Goal: Navigation & Orientation: Understand site structure

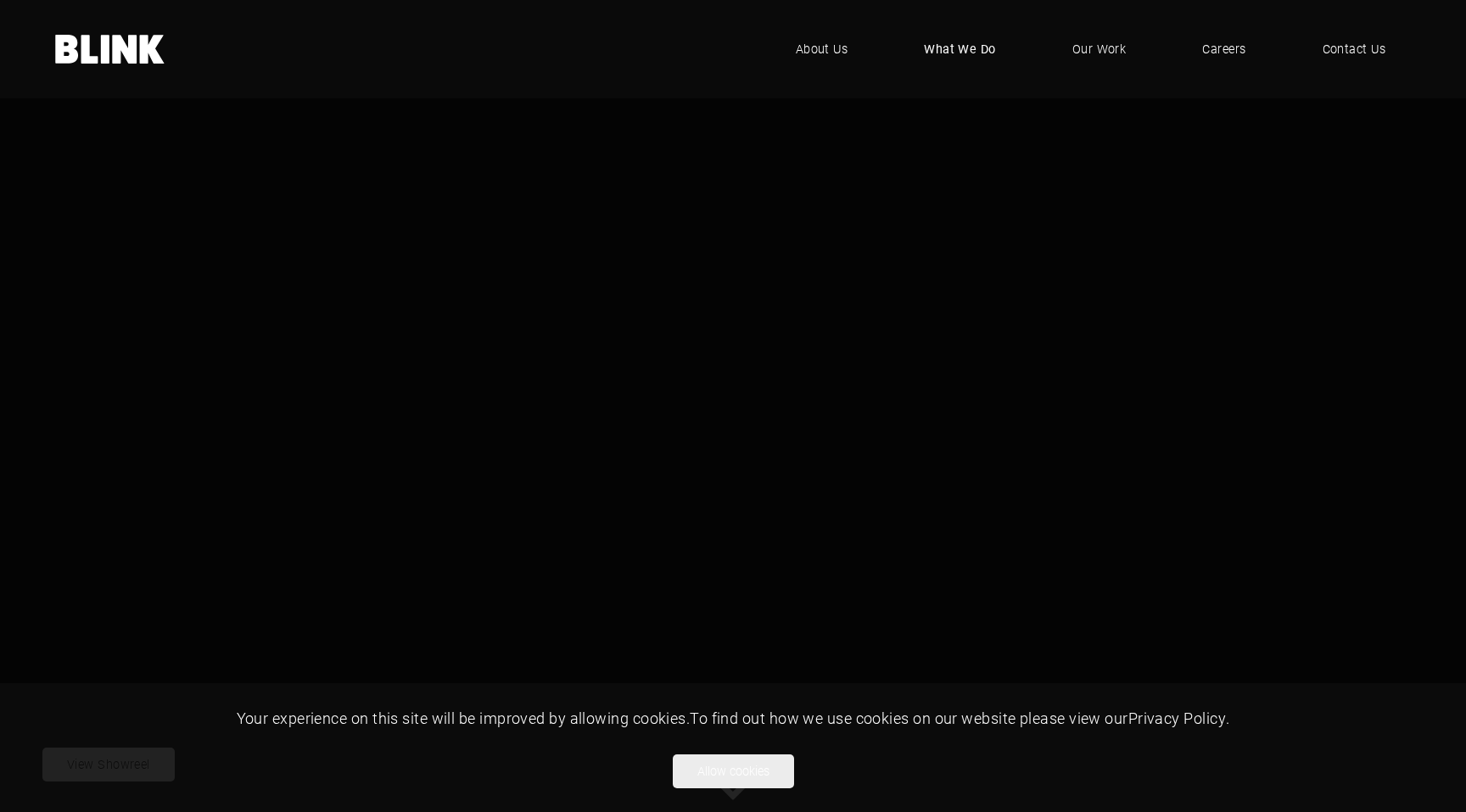
click at [968, 48] on span "What We Do" at bounding box center [959, 49] width 72 height 19
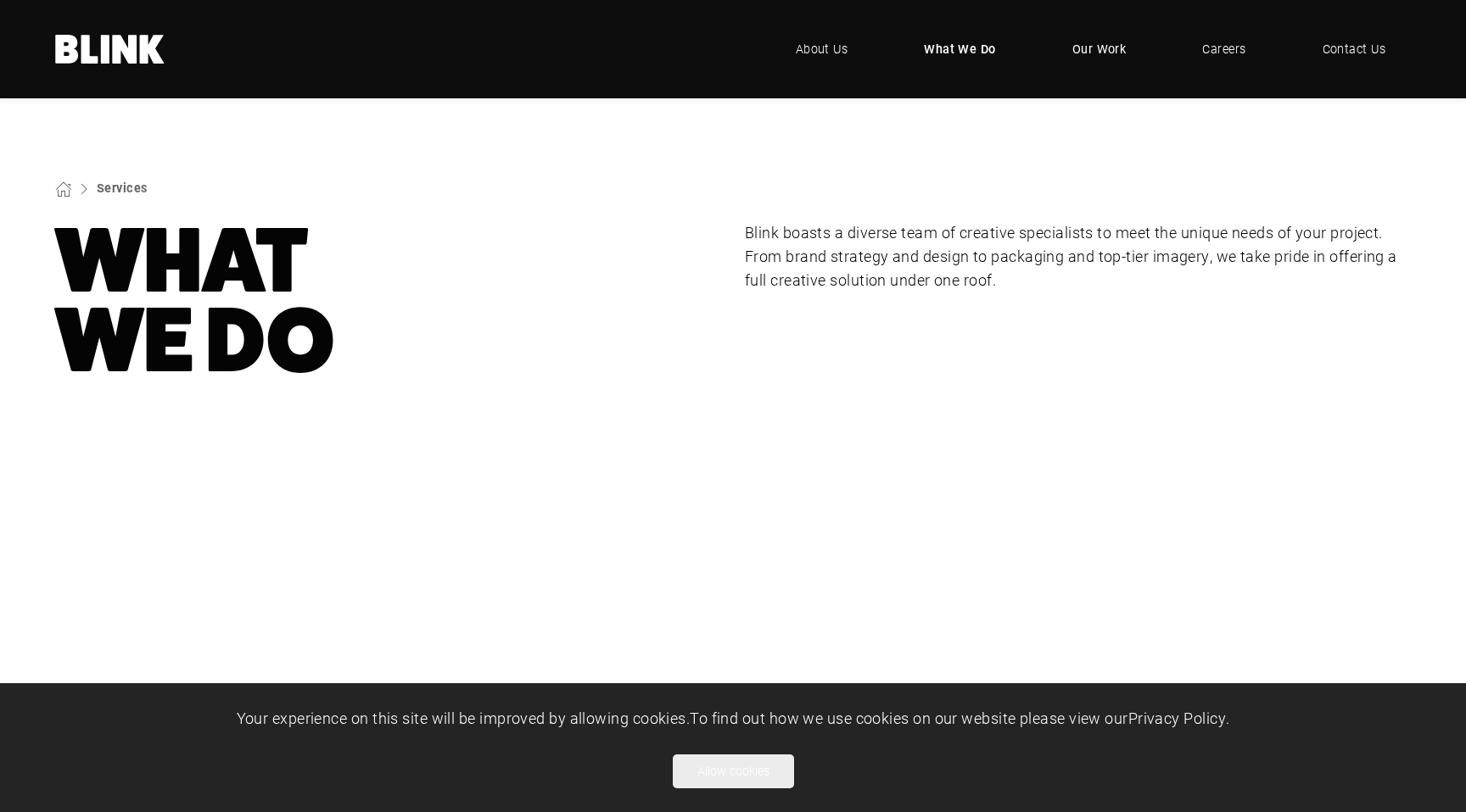
click at [1088, 41] on span "Our Work" at bounding box center [1099, 49] width 55 height 19
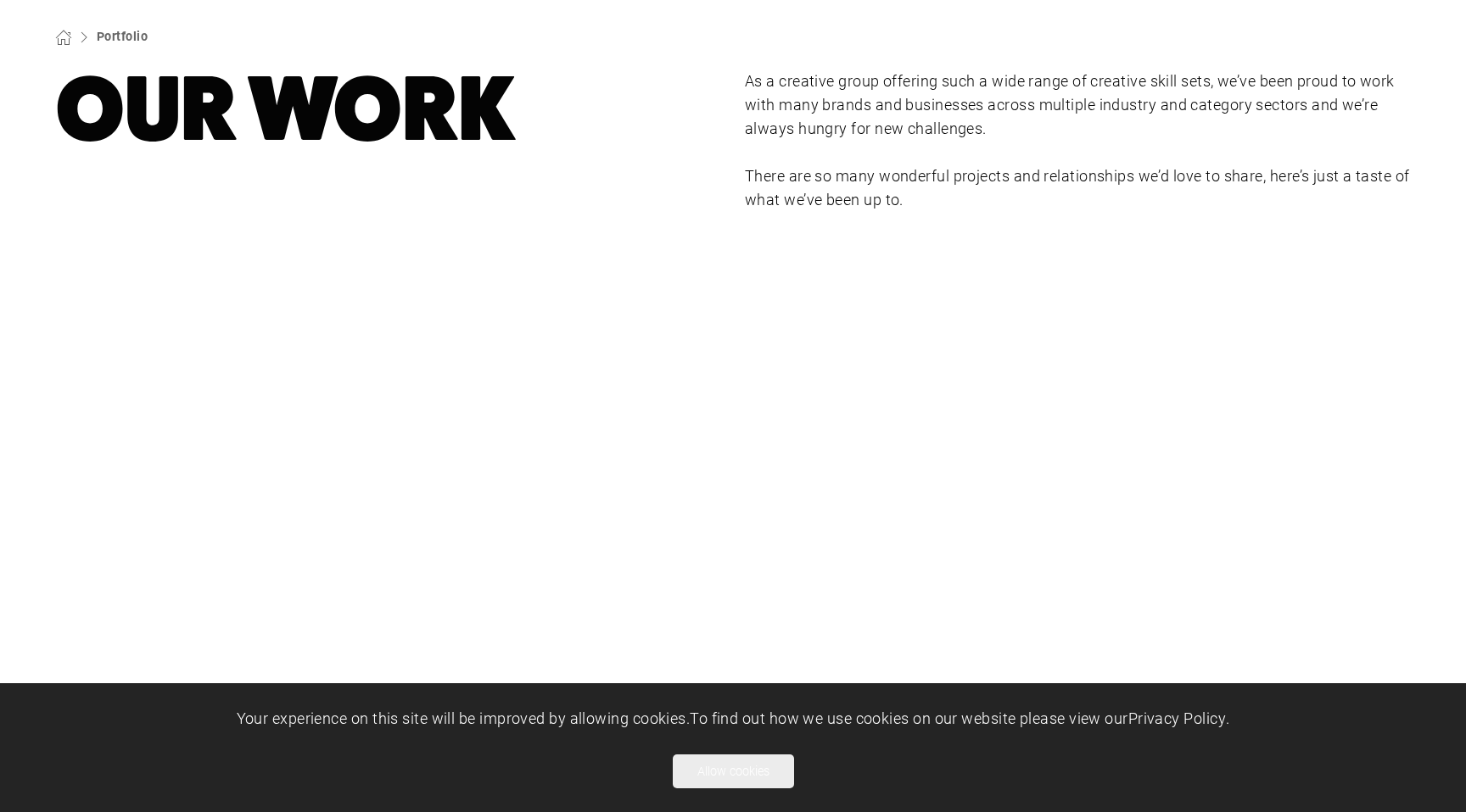
scroll to position [148, 0]
